Goal: Complete application form

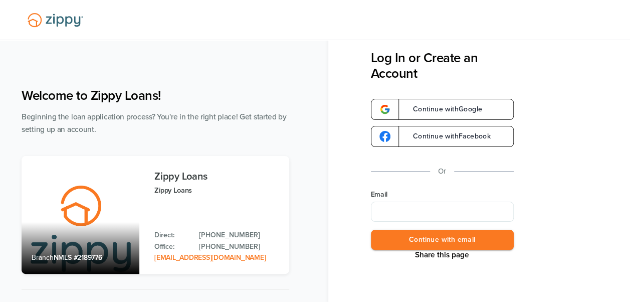
click at [381, 206] on input "Email" at bounding box center [442, 211] width 143 height 20
type input "**********"
click at [445, 240] on button "Continue with email" at bounding box center [442, 239] width 143 height 21
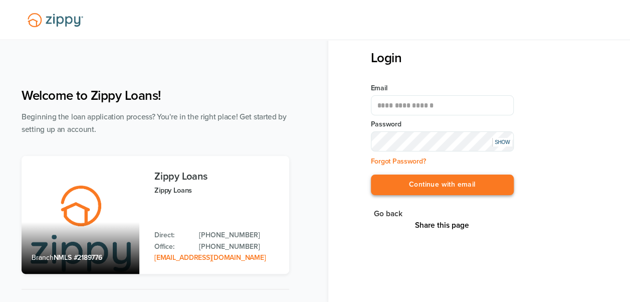
click at [430, 185] on button "Continue with email" at bounding box center [442, 184] width 143 height 21
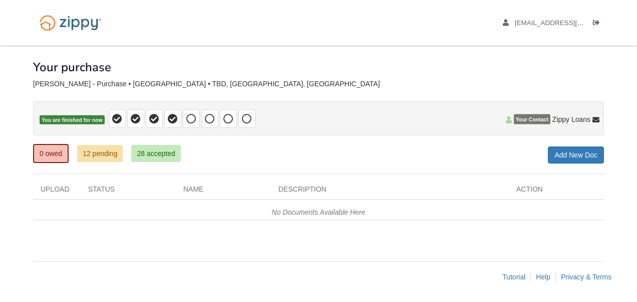
drag, startPoint x: 0, startPoint y: 0, endPoint x: 374, endPoint y: 66, distance: 379.5
click at [374, 66] on div "× × × Pending Add Document Notice document will be included in the email sent t…" at bounding box center [318, 148] width 571 height 205
